Goal: Obtain resource: Download file/media

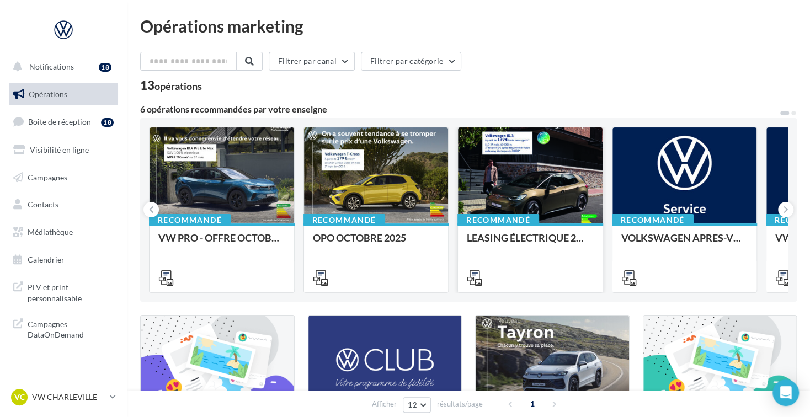
click at [538, 188] on div at bounding box center [530, 175] width 144 height 97
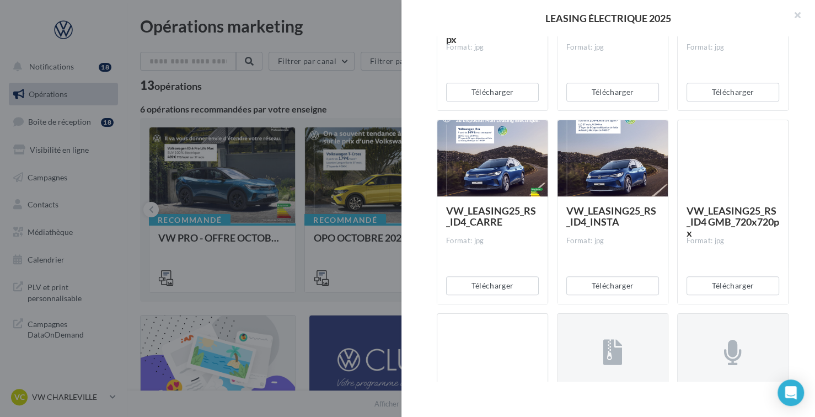
scroll to position [496, 0]
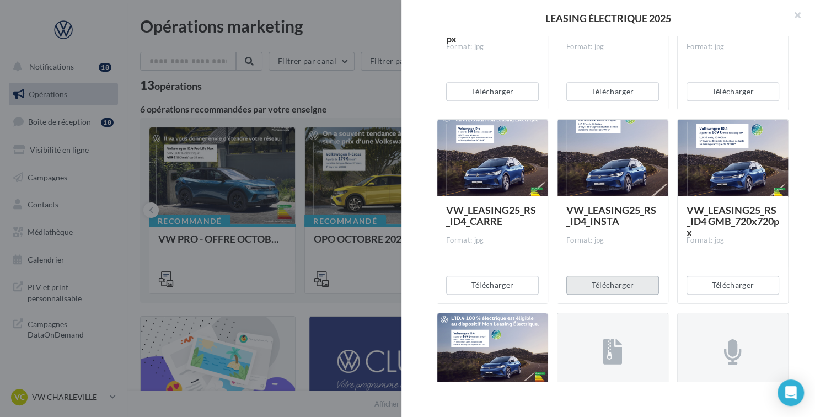
click at [603, 280] on button "Télécharger" at bounding box center [612, 285] width 93 height 19
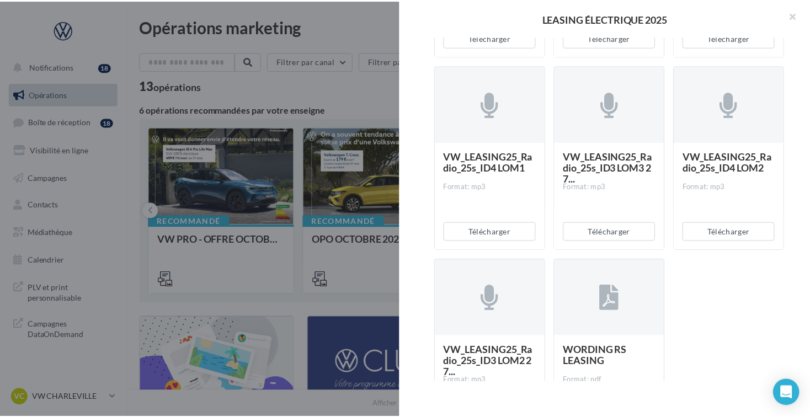
scroll to position [1015, 0]
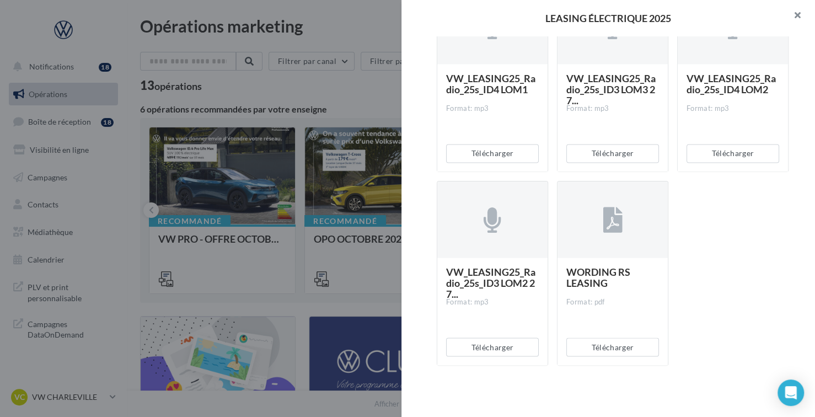
click at [801, 14] on button "button" at bounding box center [793, 16] width 44 height 33
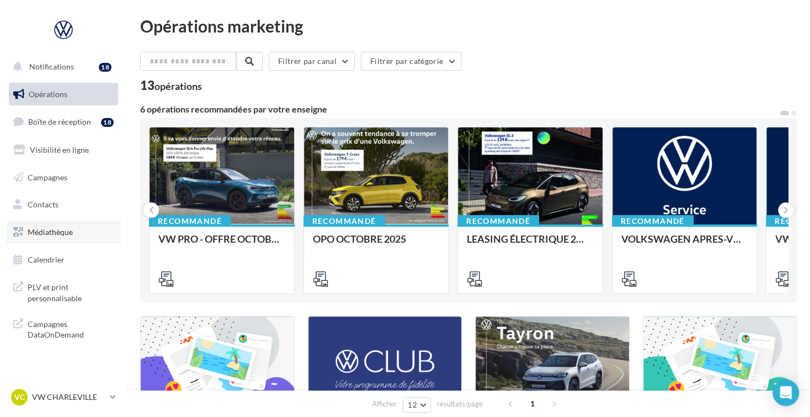
click at [68, 242] on link "Médiathèque" at bounding box center [64, 232] width 114 height 23
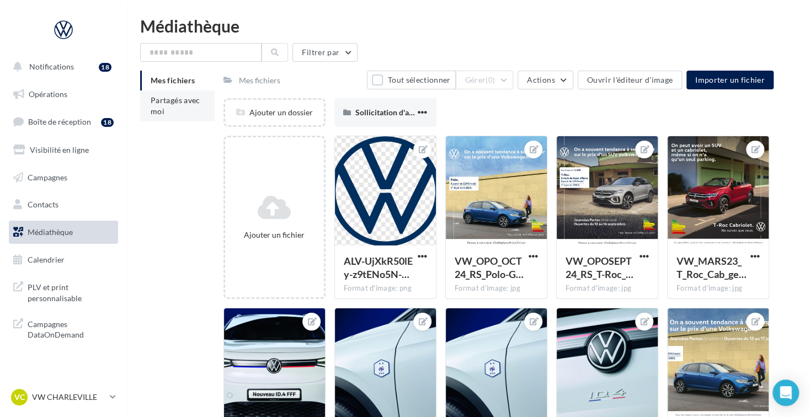
click at [189, 116] on li "Partagés avec moi" at bounding box center [177, 105] width 74 height 31
